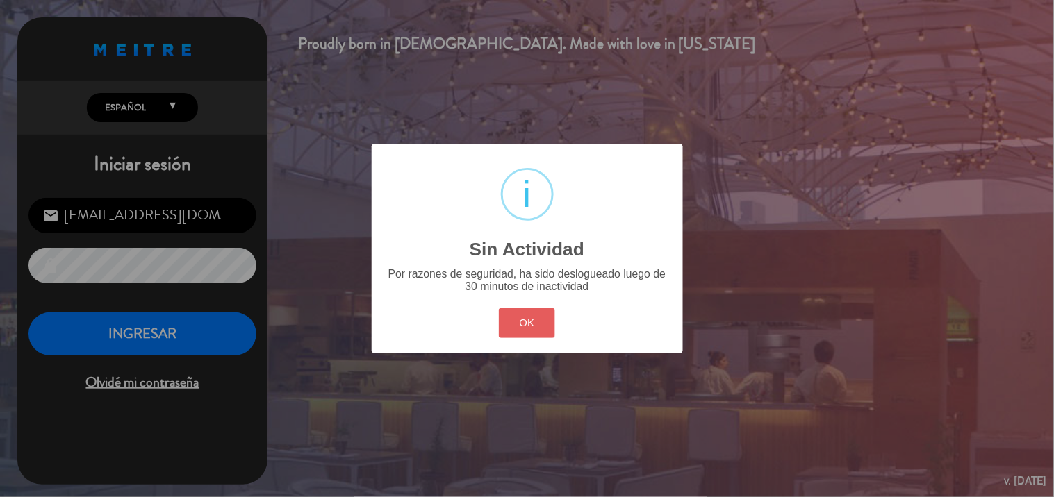
click at [540, 326] on button "OK" at bounding box center [527, 323] width 56 height 30
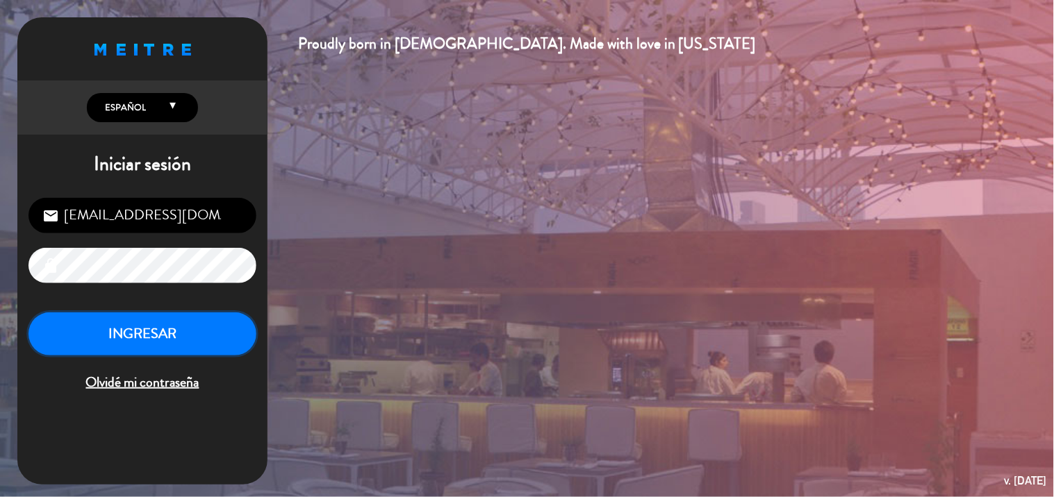
click at [99, 329] on button "INGRESAR" at bounding box center [142, 335] width 228 height 44
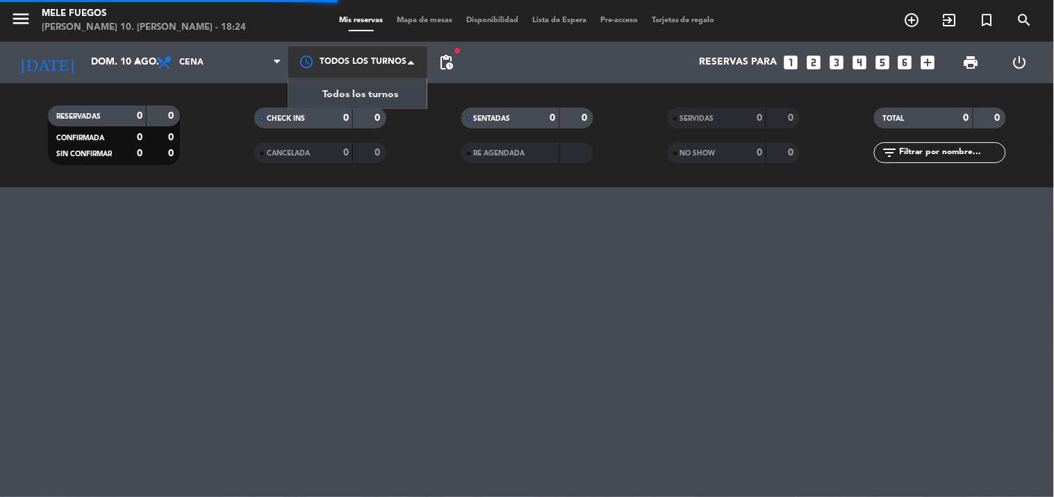
click at [331, 60] on div at bounding box center [357, 62] width 139 height 31
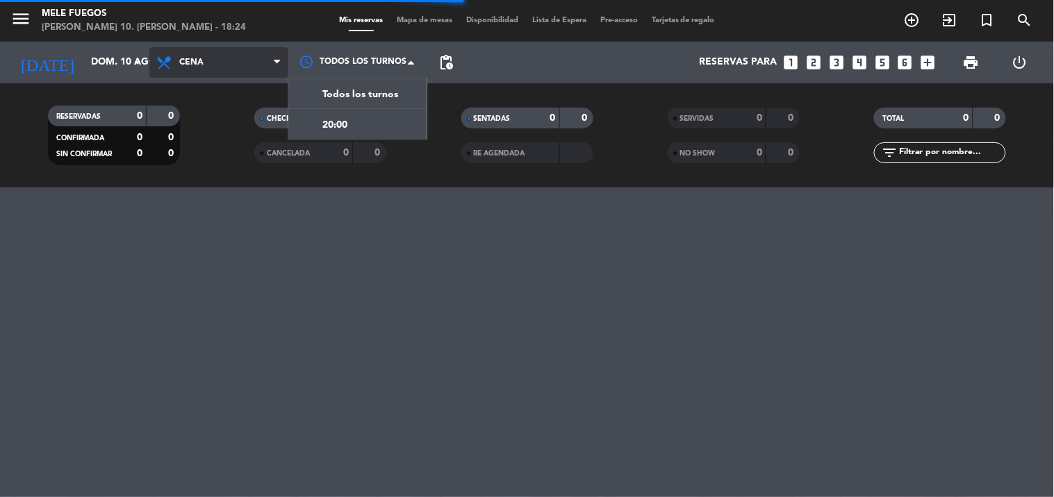
click at [236, 63] on span "Cena" at bounding box center [218, 62] width 139 height 31
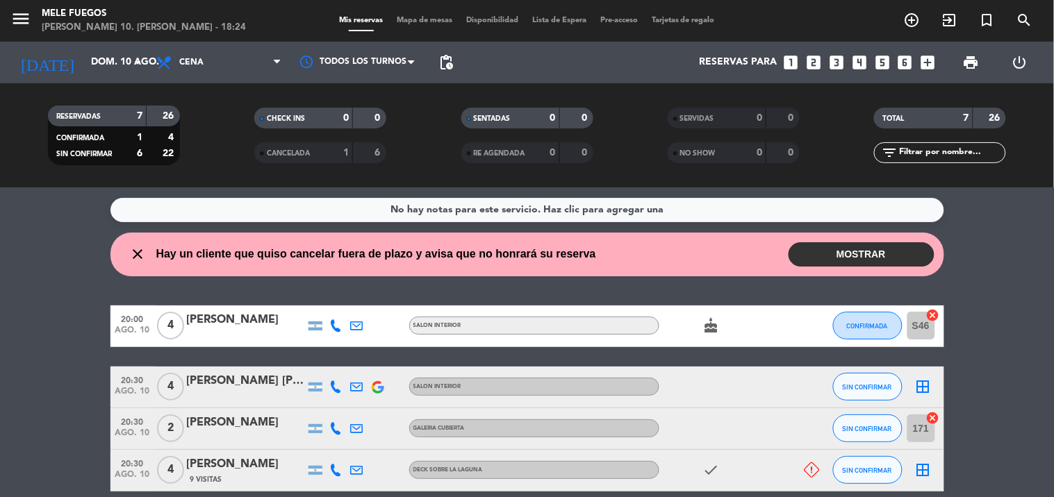
click at [847, 251] on button "MOSTRAR" at bounding box center [861, 254] width 146 height 24
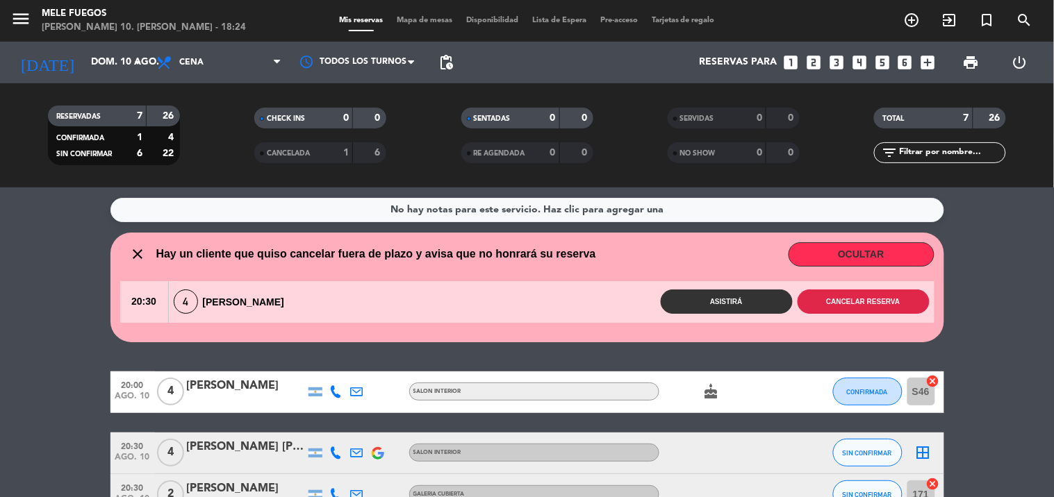
click at [865, 299] on button "Cancelar reserva" at bounding box center [863, 302] width 132 height 24
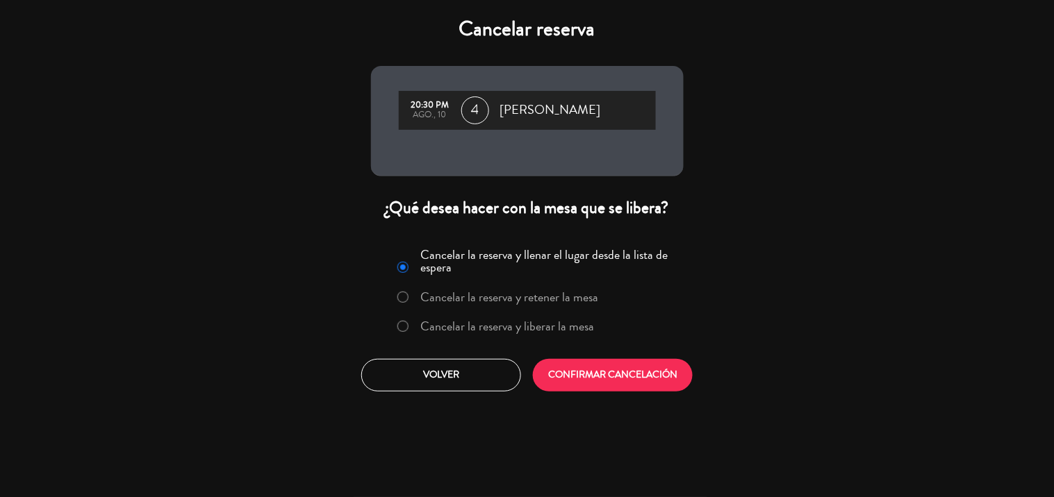
click at [487, 320] on label "Cancelar la reserva y liberar la mesa" at bounding box center [507, 326] width 174 height 13
click at [651, 372] on button "CONFIRMAR CANCELACIÓN" at bounding box center [613, 375] width 160 height 33
